Goal: Task Accomplishment & Management: Manage account settings

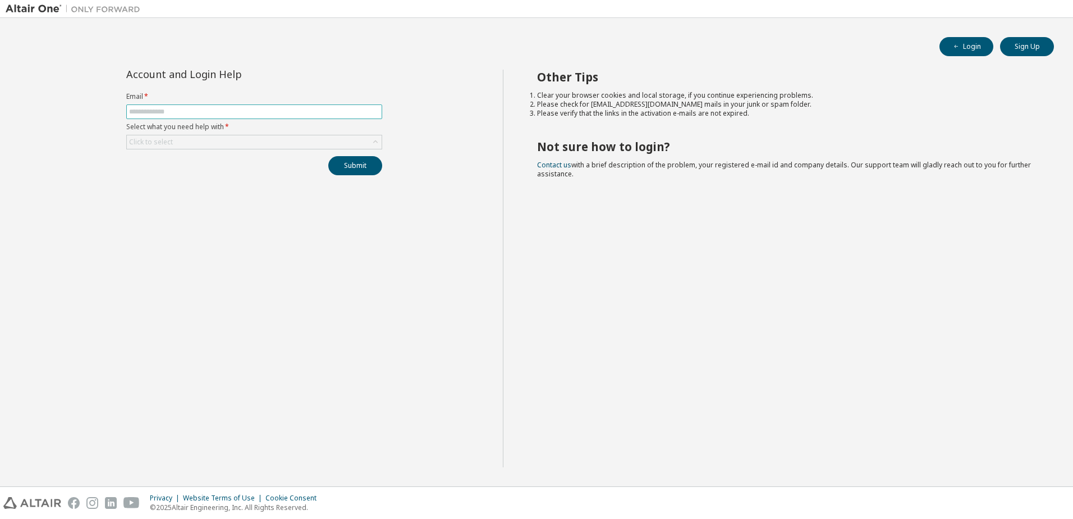
click at [186, 108] on input "text" at bounding box center [254, 111] width 250 height 9
type input "**********"
click at [209, 144] on div "Click to select" at bounding box center [254, 141] width 255 height 13
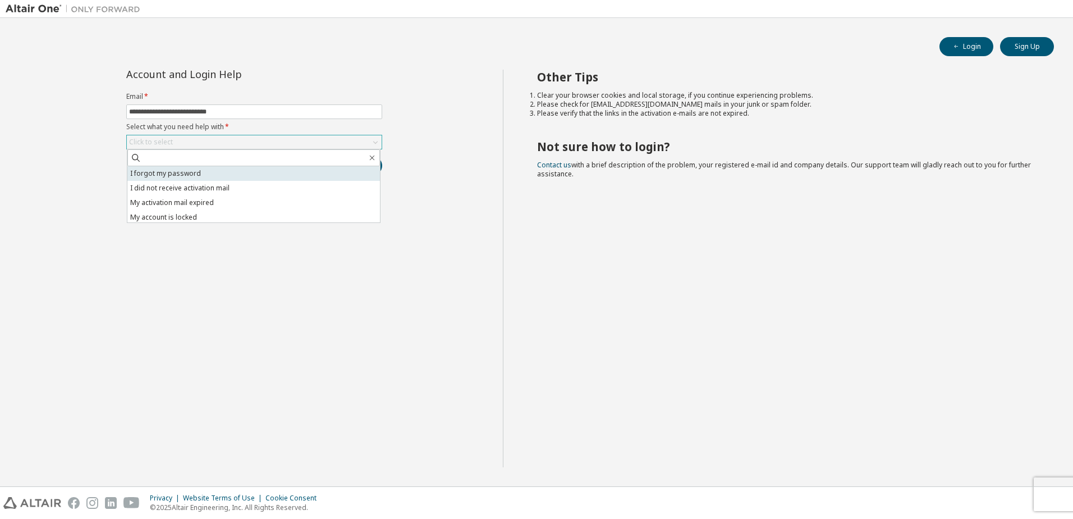
click at [186, 173] on li "I forgot my password" at bounding box center [253, 173] width 253 height 15
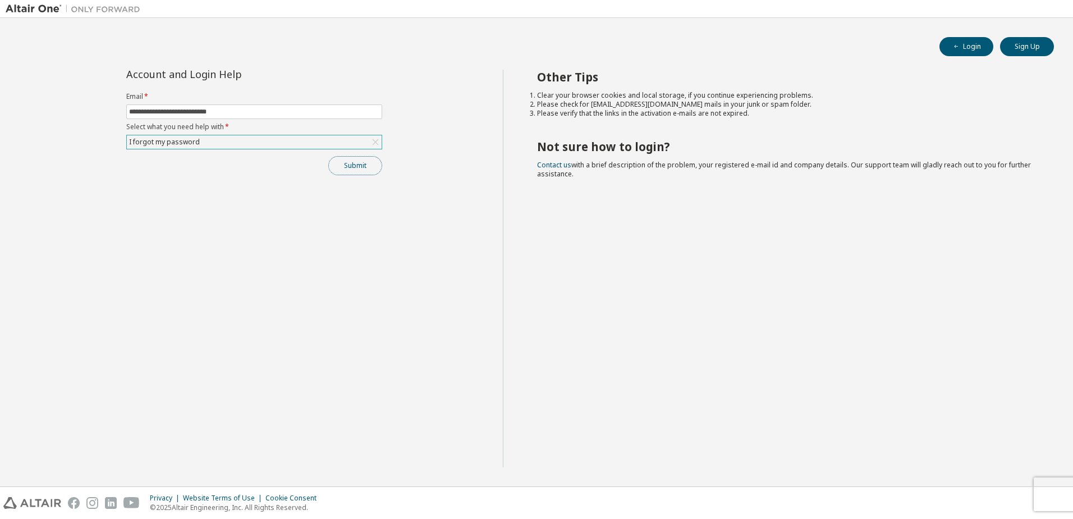
click at [359, 159] on button "Submit" at bounding box center [355, 165] width 54 height 19
click at [356, 167] on button "Submit" at bounding box center [355, 165] width 54 height 19
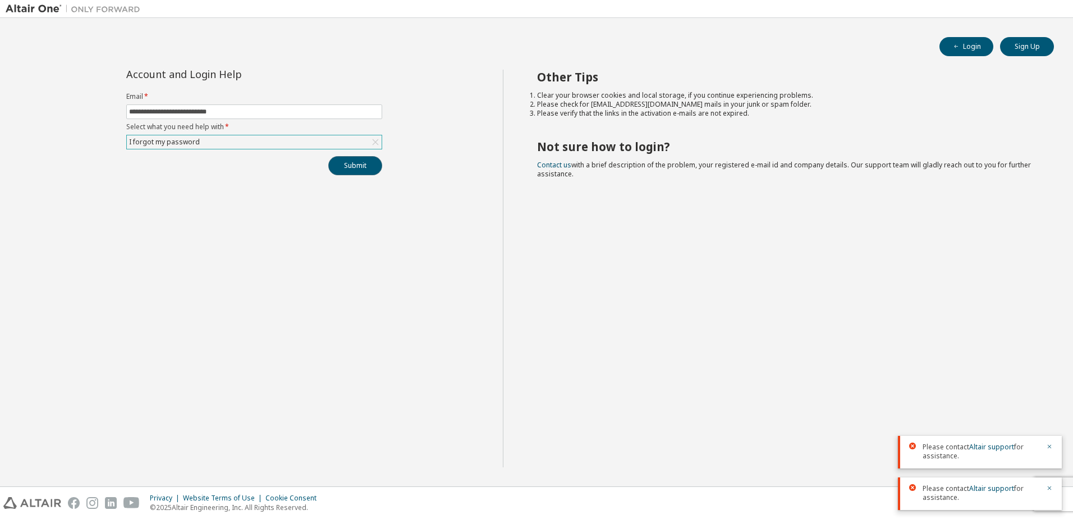
click at [356, 167] on button "Submit" at bounding box center [355, 165] width 54 height 19
click at [360, 163] on button "Submit" at bounding box center [355, 165] width 54 height 19
click at [1049, 365] on icon "button" at bounding box center [1049, 363] width 7 height 7
click at [1049, 402] on icon "button" at bounding box center [1049, 404] width 7 height 7
click at [1053, 447] on div "Please contact Altair support for assistance." at bounding box center [980, 451] width 164 height 33
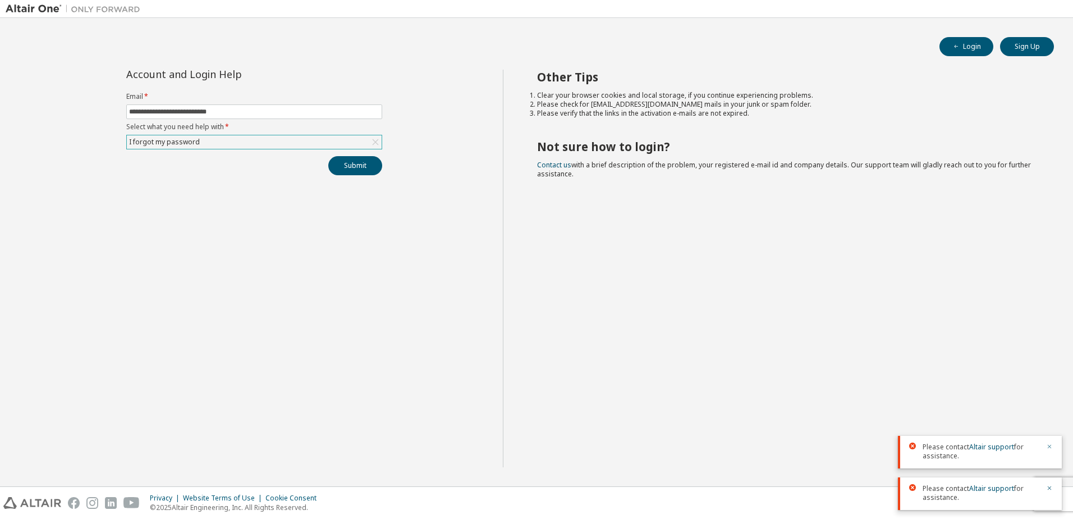
click at [1049, 448] on icon "button" at bounding box center [1049, 446] width 7 height 7
click at [1049, 485] on icon "button" at bounding box center [1049, 487] width 7 height 7
click at [366, 176] on div "**********" at bounding box center [254, 268] width 497 height 397
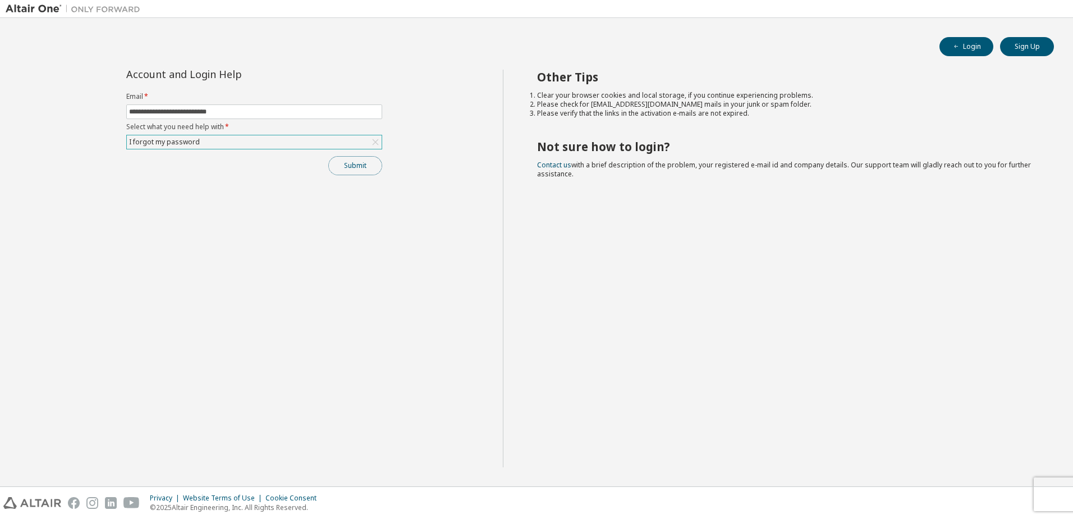
click at [360, 164] on button "Submit" at bounding box center [355, 165] width 54 height 19
click at [1052, 488] on icon "button" at bounding box center [1049, 487] width 7 height 7
click at [340, 165] on button "Submit" at bounding box center [355, 165] width 54 height 19
click at [337, 145] on div "I forgot my password" at bounding box center [254, 141] width 255 height 13
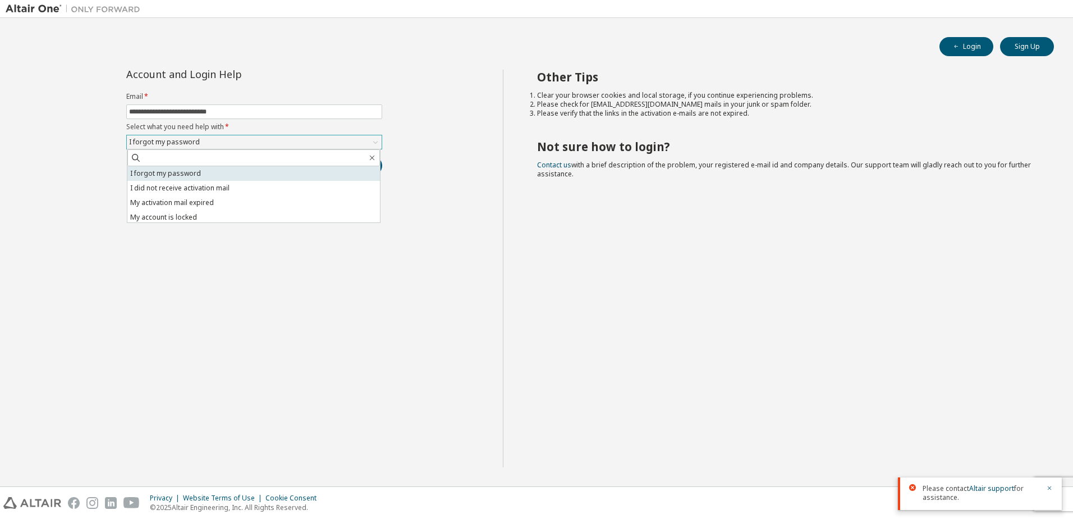
click at [227, 173] on li "I forgot my password" at bounding box center [253, 173] width 253 height 15
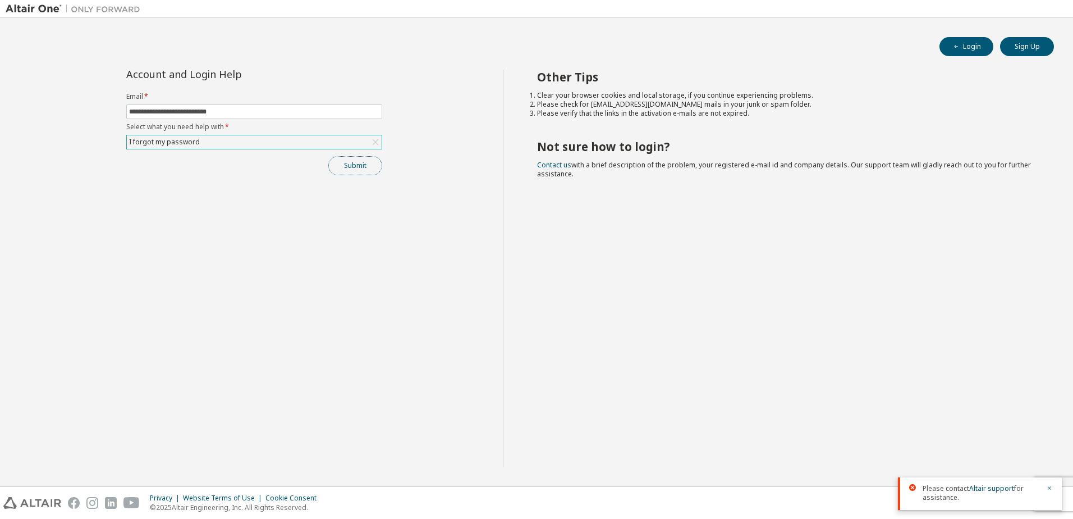
click at [348, 164] on button "Submit" at bounding box center [355, 165] width 54 height 19
click at [994, 449] on link "Altair support" at bounding box center [991, 447] width 45 height 10
click at [976, 52] on button "Login" at bounding box center [966, 46] width 54 height 19
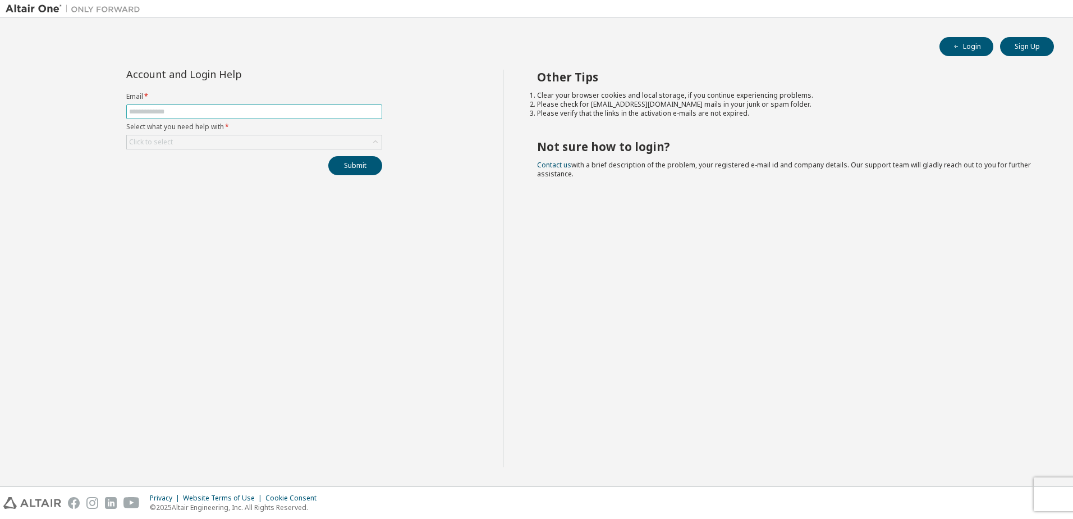
click at [195, 113] on input "text" at bounding box center [254, 111] width 250 height 9
type input "**********"
click at [199, 143] on div "Click to select" at bounding box center [254, 141] width 255 height 13
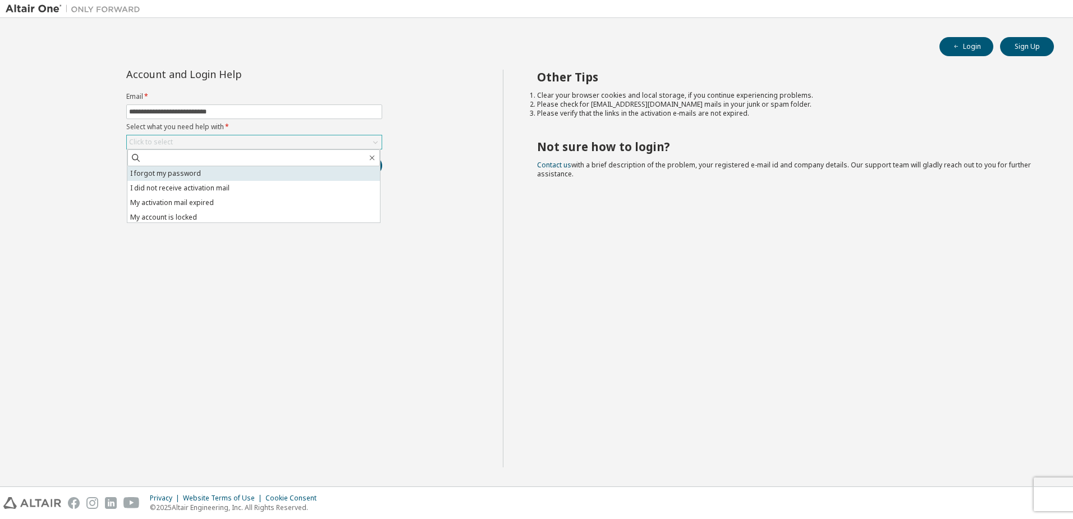
click at [186, 176] on li "I forgot my password" at bounding box center [253, 173] width 253 height 15
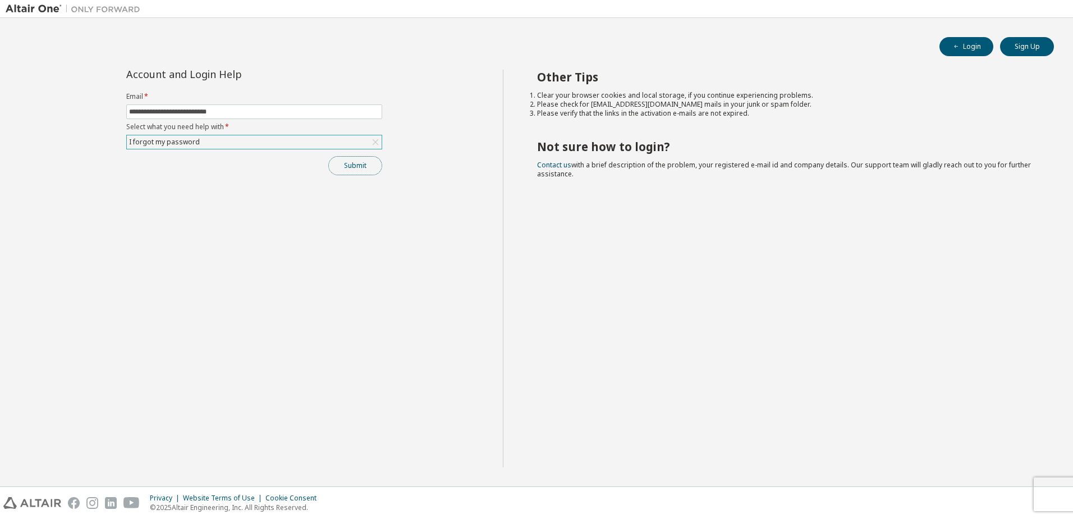
click at [360, 167] on button "Submit" at bounding box center [355, 165] width 54 height 19
click at [983, 486] on link "Altair support" at bounding box center [991, 488] width 45 height 10
